Goal: Entertainment & Leisure: Browse casually

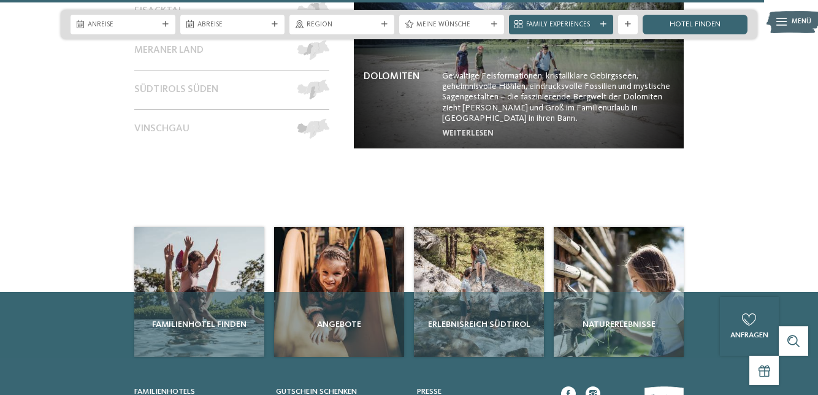
scroll to position [4235, 0]
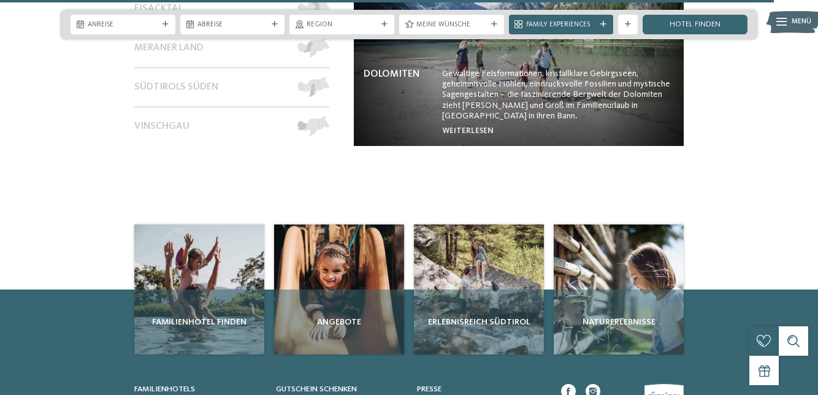
click at [340, 319] on span "Angebote" at bounding box center [339, 322] width 120 height 12
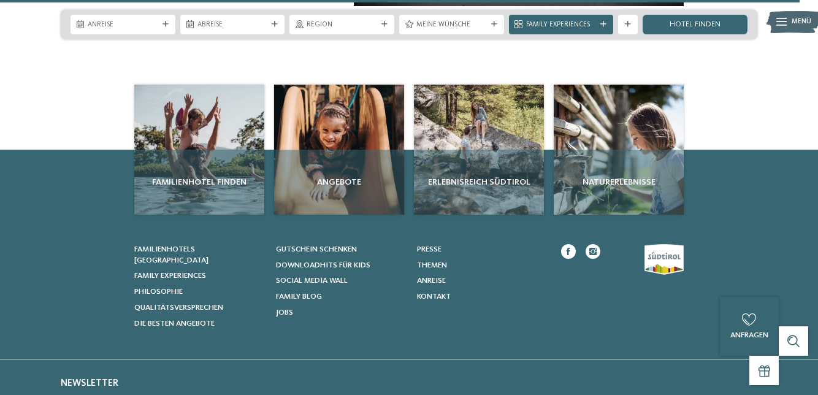
scroll to position [4379, 0]
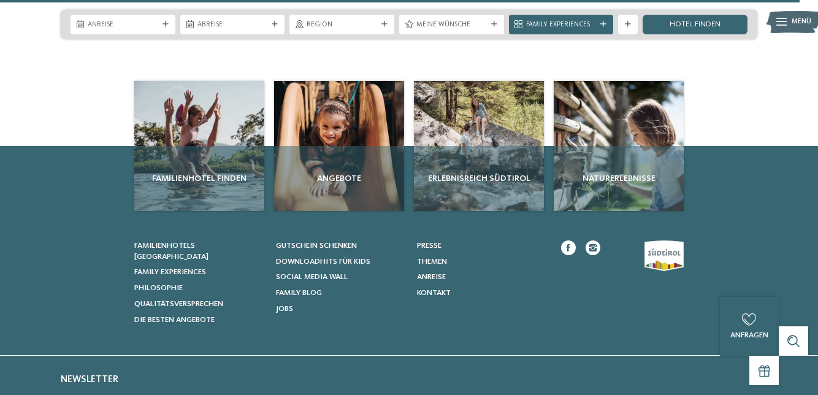
click at [339, 275] on span "Social Media Wall" at bounding box center [312, 277] width 72 height 8
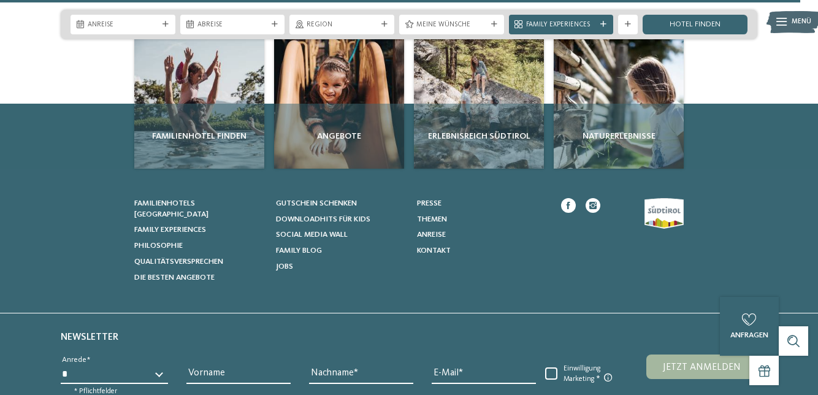
scroll to position [4430, 0]
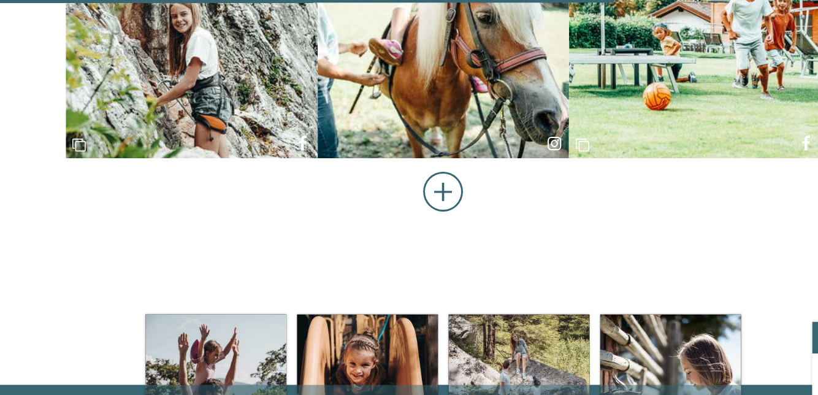
scroll to position [692, 0]
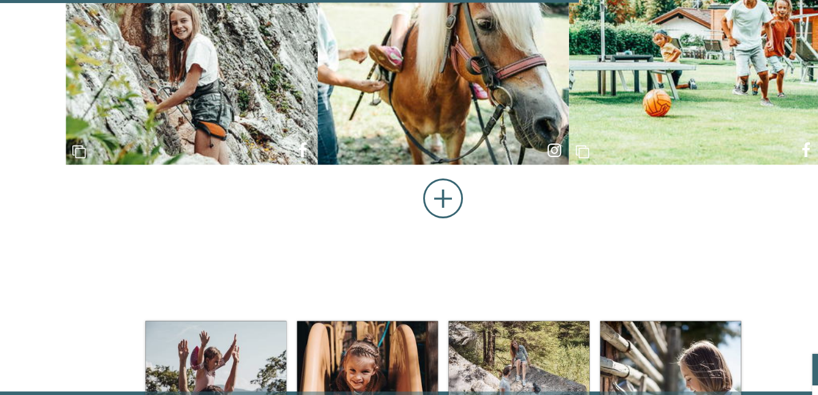
click at [405, 175] on button "Mehr anzeigen" at bounding box center [409, 184] width 37 height 38
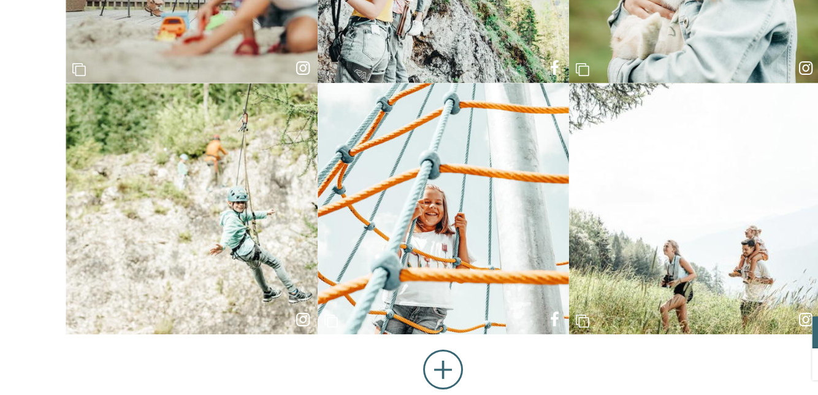
scroll to position [1197, 0]
click at [401, 364] on button "Mehr anzeigen" at bounding box center [409, 376] width 37 height 38
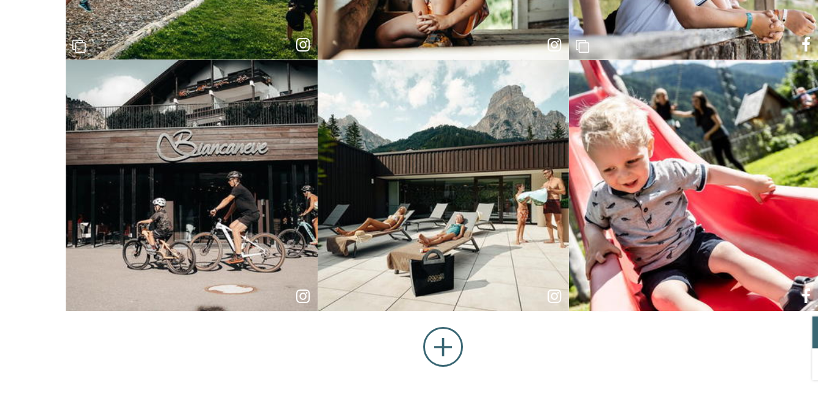
scroll to position [1917, 0]
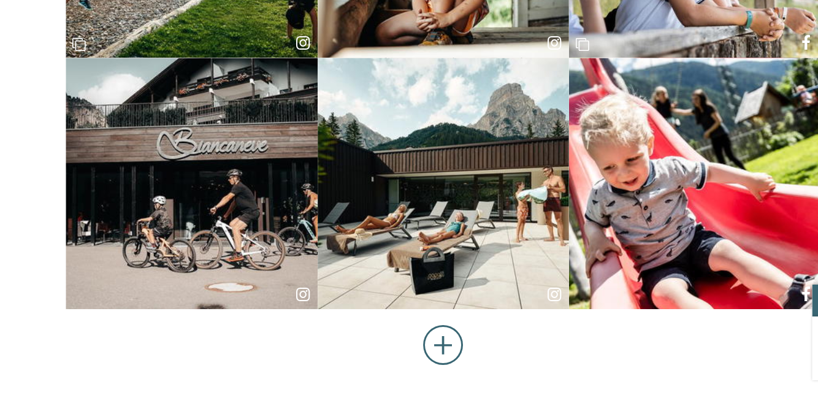
click at [413, 352] on button "Mehr anzeigen" at bounding box center [409, 353] width 37 height 38
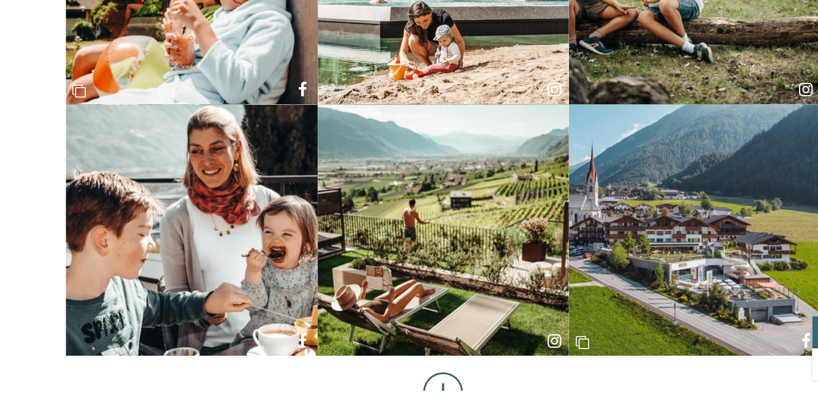
scroll to position [2572, 0]
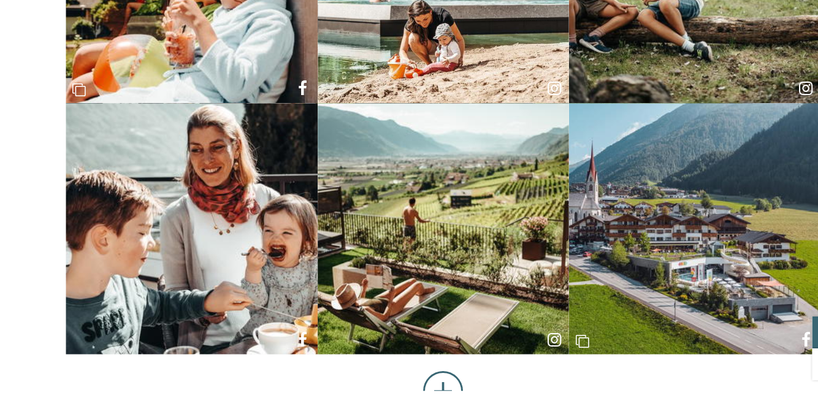
click at [421, 392] on button "Mehr anzeigen" at bounding box center [409, 396] width 37 height 38
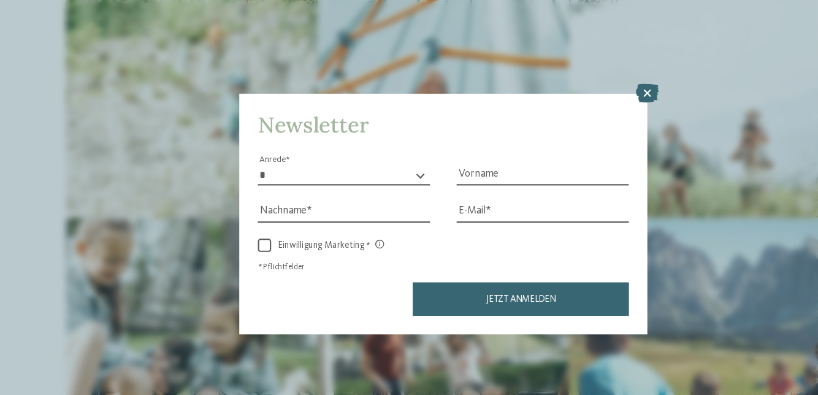
scroll to position [1229, 0]
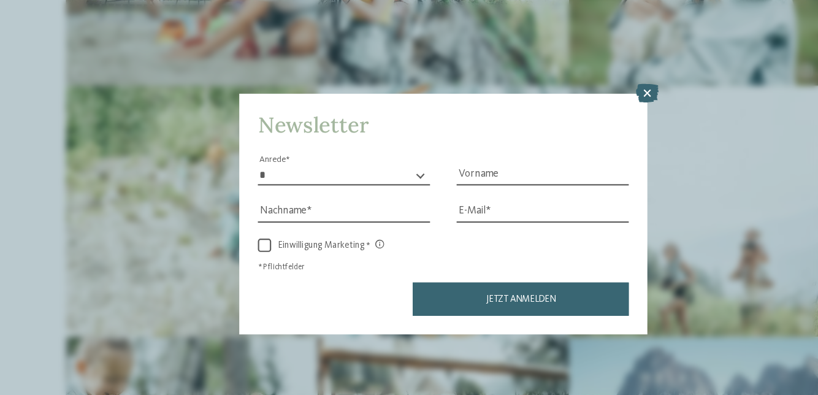
click at [605, 81] on icon at bounding box center [597, 85] width 21 height 17
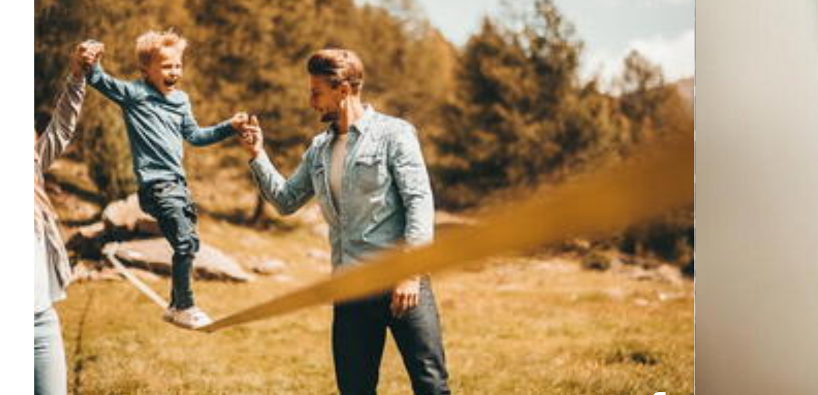
scroll to position [16, 0]
